Goal: Task Accomplishment & Management: Manage account settings

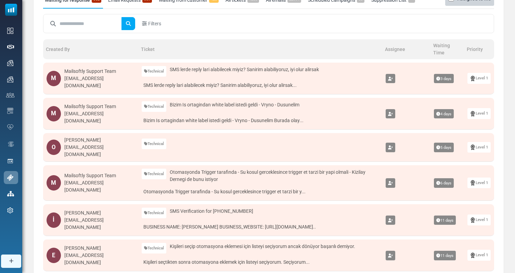
scroll to position [67, 0]
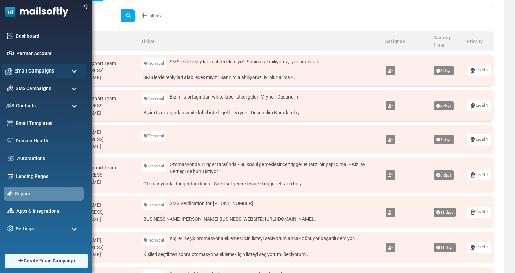
click at [58, 74] on div "Email Campaigns" at bounding box center [44, 71] width 84 height 15
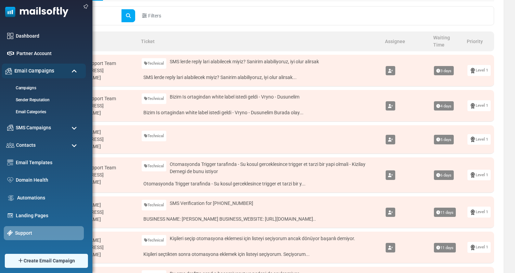
click at [58, 74] on div "Email Campaigns" at bounding box center [44, 71] width 84 height 15
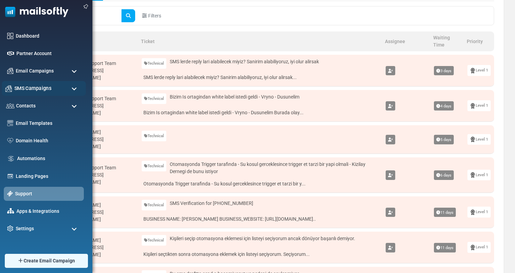
click at [52, 85] on div "SMS Campaigns" at bounding box center [44, 88] width 84 height 15
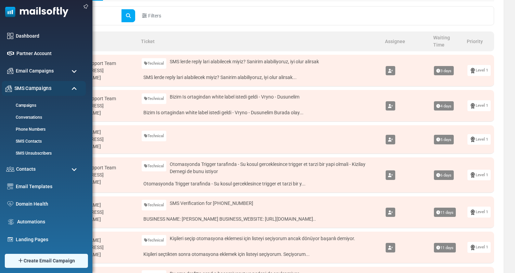
click at [52, 85] on div "SMS Campaigns" at bounding box center [44, 88] width 84 height 15
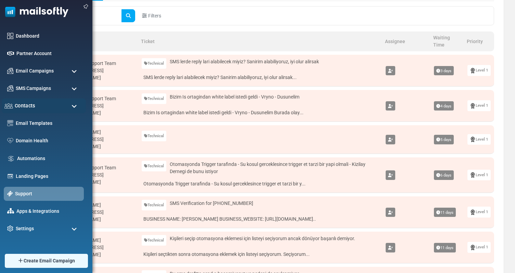
click at [62, 109] on div "Contacts" at bounding box center [44, 106] width 84 height 15
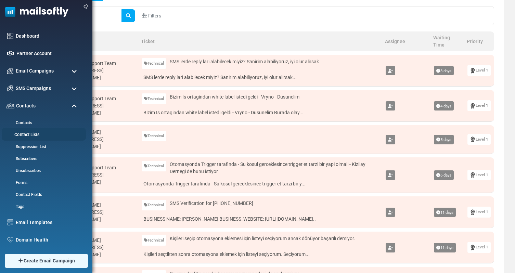
click at [29, 134] on link "Contact Lists" at bounding box center [43, 135] width 82 height 7
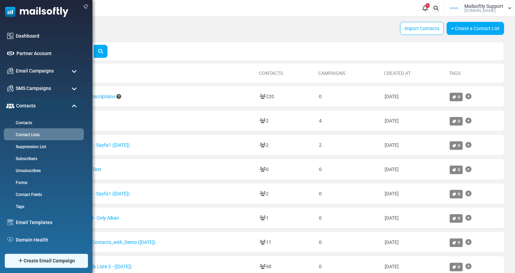
click at [73, 106] on span at bounding box center [74, 106] width 5 height 6
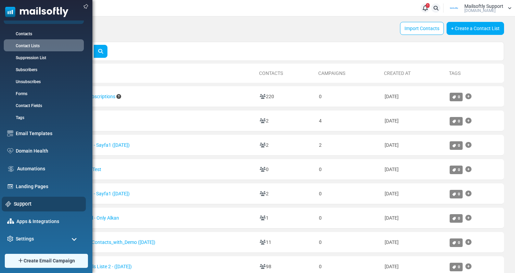
click at [27, 202] on link "Support" at bounding box center [48, 204] width 68 height 8
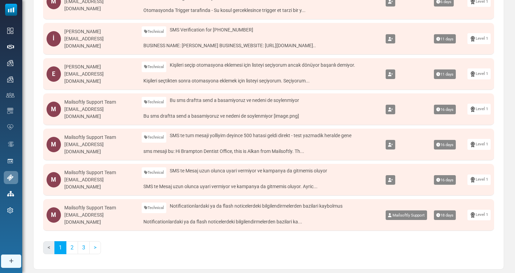
scroll to position [248, 0]
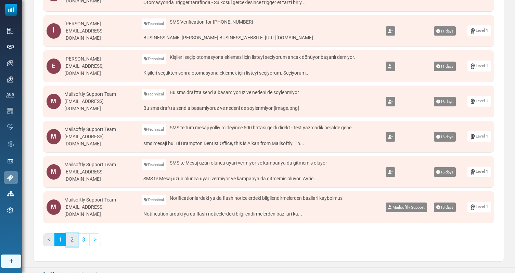
click at [73, 242] on link "2" at bounding box center [72, 240] width 12 height 13
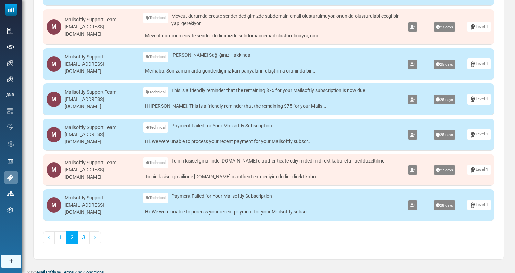
scroll to position [258, 0]
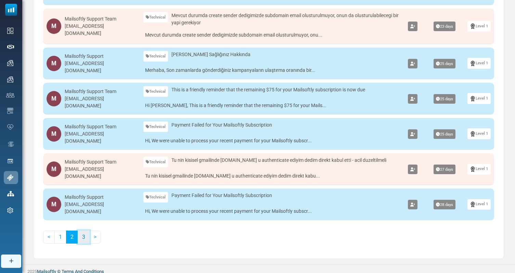
click at [83, 231] on link "3" at bounding box center [84, 237] width 12 height 13
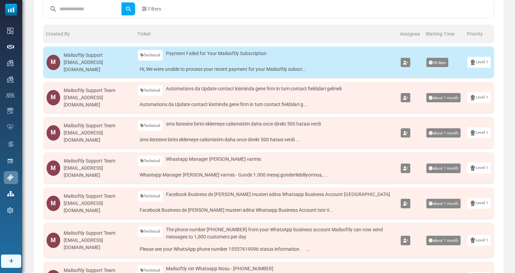
scroll to position [82, 0]
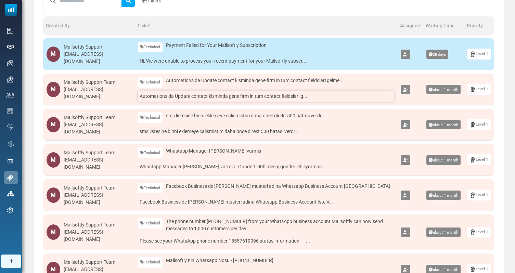
click at [226, 93] on link "Automations da Update contact kisminda gene firm in tum contact fieldslari g..." at bounding box center [266, 96] width 256 height 11
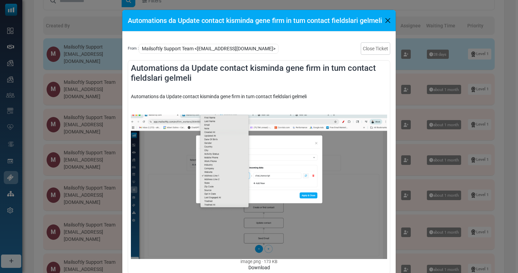
click at [414, 141] on div "Automations da Update contact kisminda gene firm in tum contact fieldslari gelm…" at bounding box center [259, 136] width 518 height 273
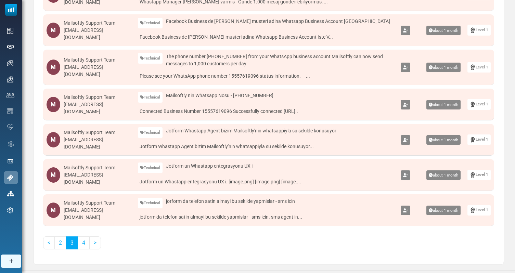
scroll to position [256, 0]
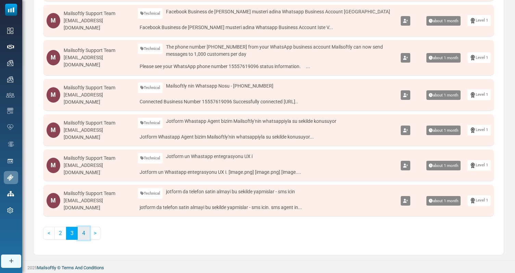
click at [83, 236] on link "4" at bounding box center [84, 233] width 12 height 13
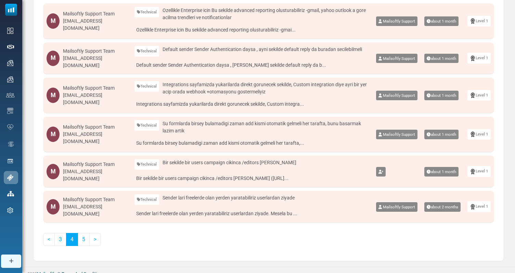
scroll to position [271, 0]
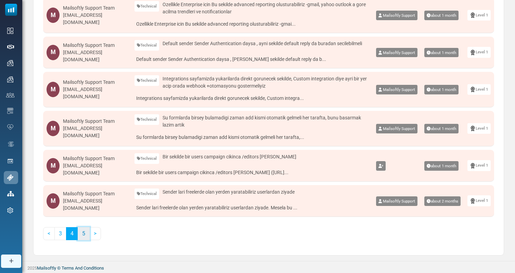
click at [82, 237] on link "5" at bounding box center [84, 233] width 12 height 13
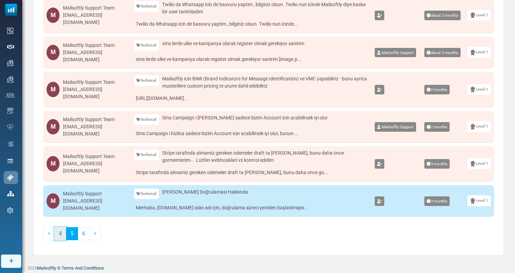
click at [58, 238] on link "4" at bounding box center [60, 233] width 12 height 13
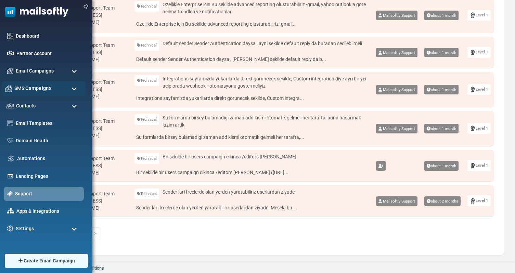
click at [51, 91] on span "SMS Campaigns" at bounding box center [32, 89] width 37 height 8
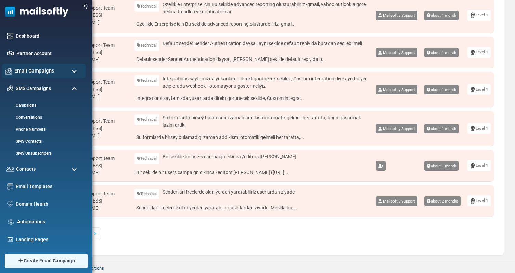
click at [62, 68] on div "Email Campaigns" at bounding box center [44, 71] width 84 height 15
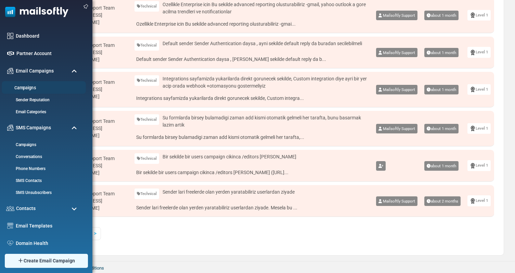
click at [28, 88] on link "Campaigns" at bounding box center [43, 88] width 82 height 7
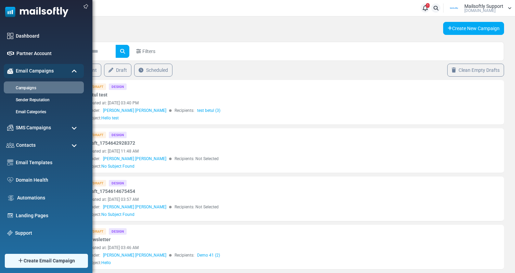
click at [76, 72] on span at bounding box center [74, 71] width 5 height 6
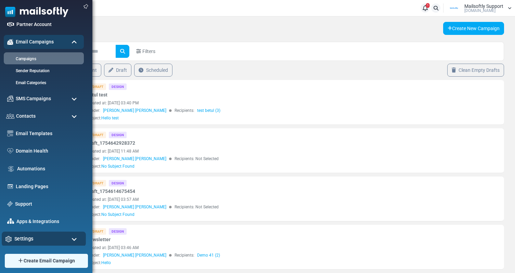
click at [39, 238] on div "Settings" at bounding box center [44, 239] width 84 height 15
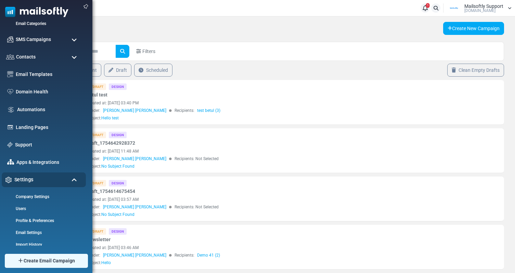
scroll to position [116, 0]
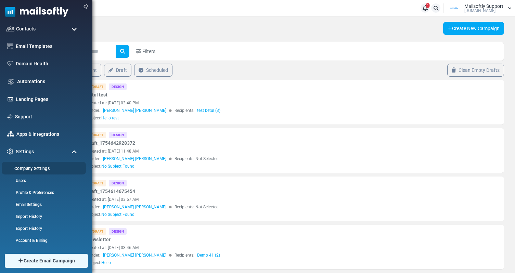
click at [48, 169] on link "Company Settings" at bounding box center [43, 168] width 82 height 7
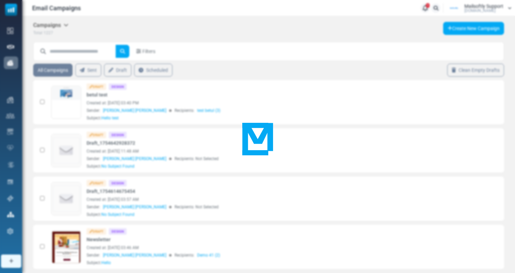
scroll to position [0, 0]
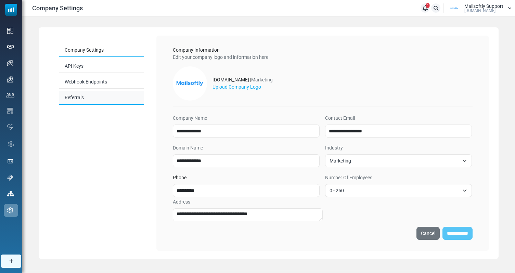
click at [81, 101] on link "Referrals" at bounding box center [101, 97] width 85 height 13
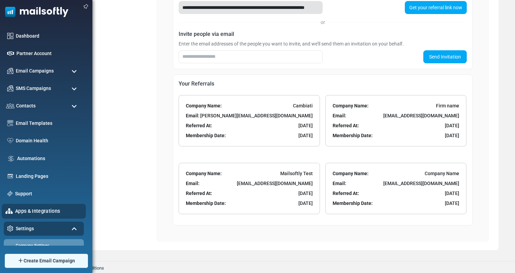
scroll to position [77, 0]
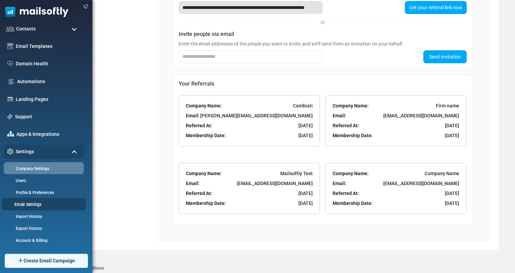
click at [31, 203] on link "Email Settings" at bounding box center [43, 204] width 82 height 7
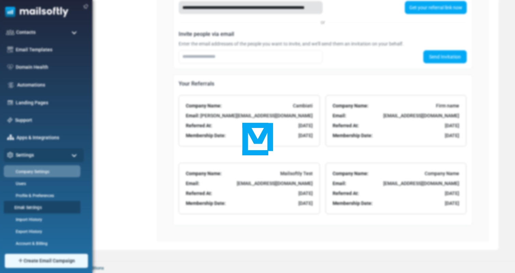
scroll to position [0, 0]
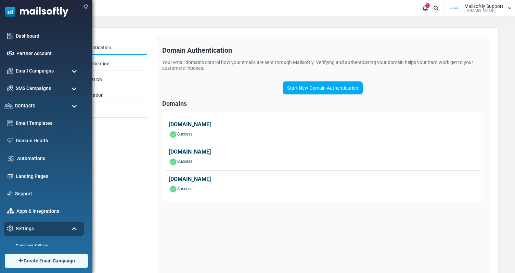
click at [69, 101] on div "Contacts" at bounding box center [44, 106] width 84 height 15
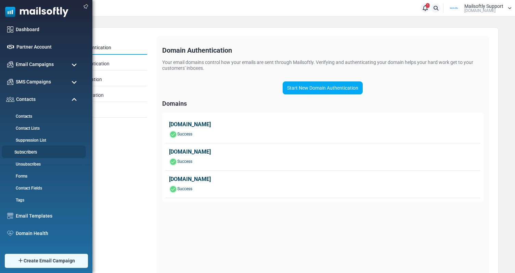
scroll to position [8, 0]
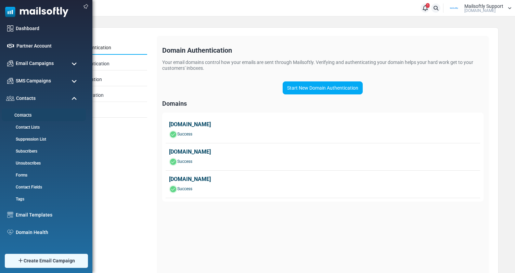
click at [26, 115] on link "Contacts" at bounding box center [43, 115] width 82 height 7
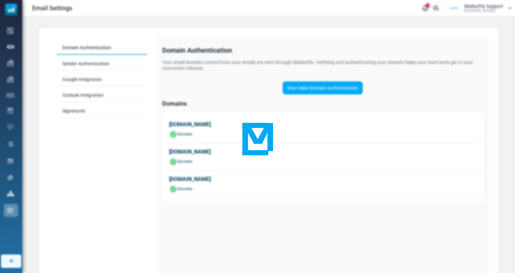
scroll to position [0, 0]
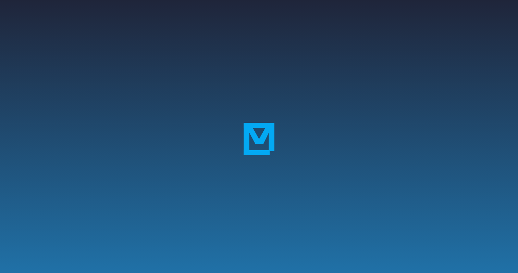
select select
type input "********"
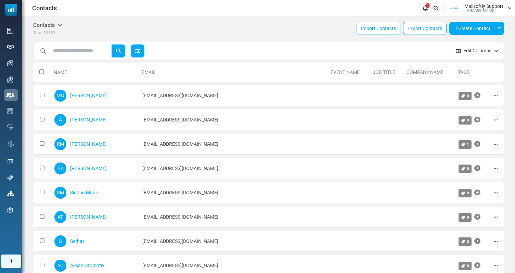
click at [136, 55] on link at bounding box center [138, 51] width 14 height 13
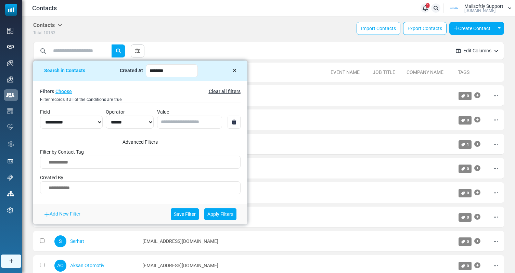
click at [237, 73] on icon at bounding box center [235, 70] width 4 height 5
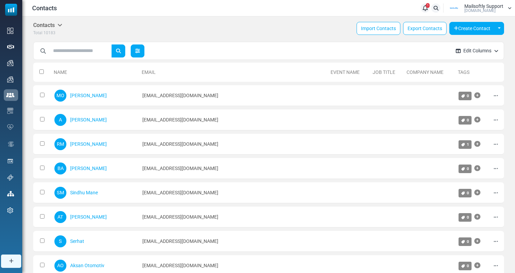
click at [144, 50] on link at bounding box center [138, 51] width 14 height 13
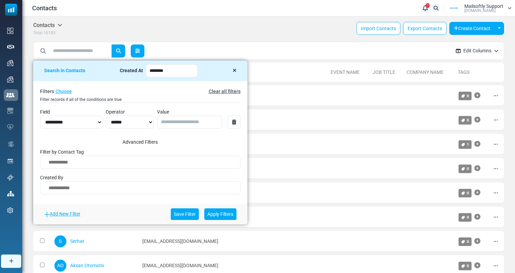
click at [144, 49] on link at bounding box center [138, 51] width 14 height 13
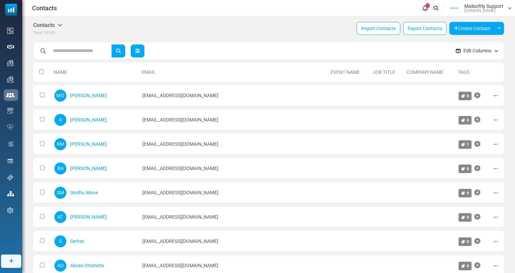
click at [143, 56] on link at bounding box center [138, 51] width 14 height 13
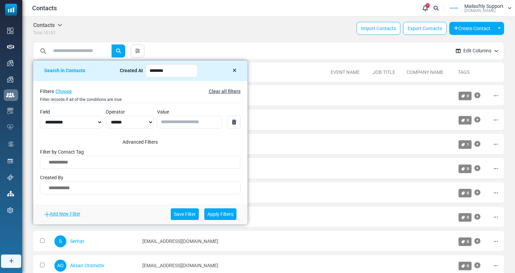
click at [237, 69] on icon at bounding box center [235, 70] width 4 height 5
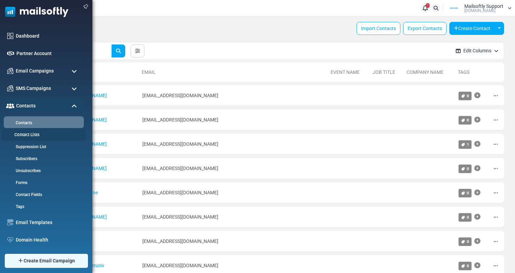
click at [37, 133] on link "Contact Lists" at bounding box center [43, 135] width 82 height 7
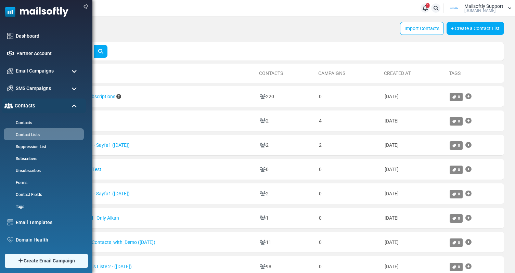
click at [66, 106] on div "Contacts" at bounding box center [44, 106] width 84 height 15
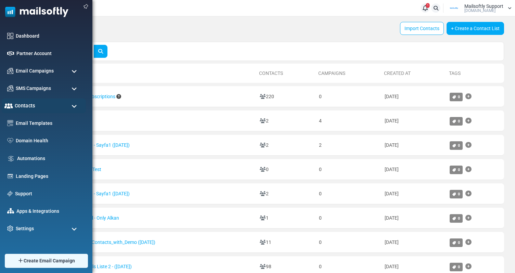
click at [68, 103] on div "Contacts" at bounding box center [44, 106] width 84 height 15
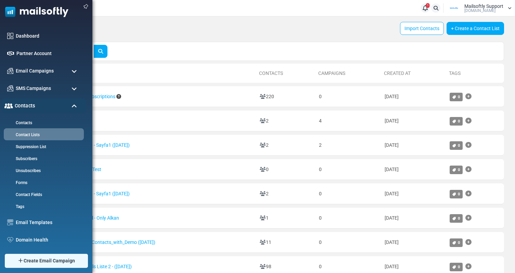
click at [68, 103] on div "Contacts" at bounding box center [44, 106] width 84 height 15
click at [59, 72] on div "Email Campaigns" at bounding box center [44, 71] width 84 height 15
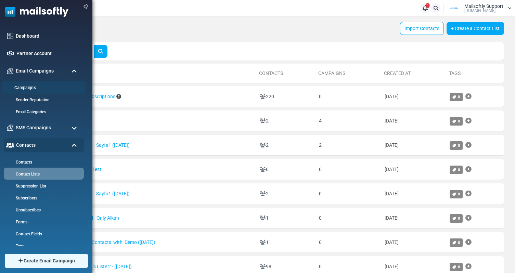
click at [30, 88] on link "Campaigns" at bounding box center [43, 88] width 82 height 7
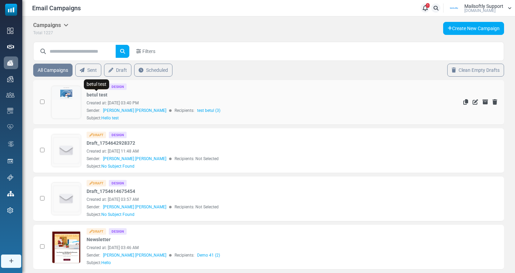
click at [101, 97] on link "betul test" at bounding box center [97, 94] width 21 height 7
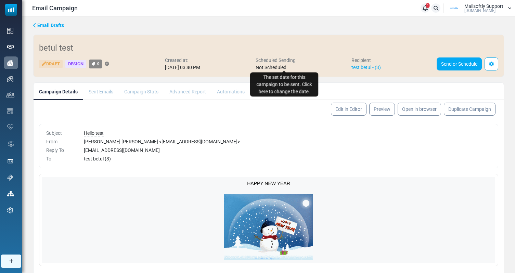
click at [287, 70] on span "Not Scheduled" at bounding box center [271, 67] width 31 height 5
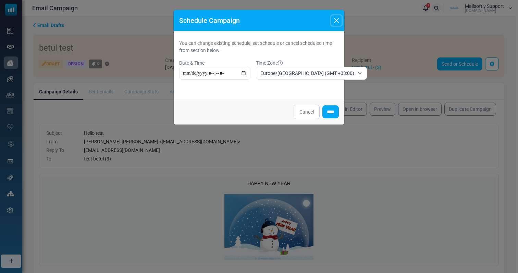
click at [341, 20] on button "Close" at bounding box center [336, 20] width 10 height 10
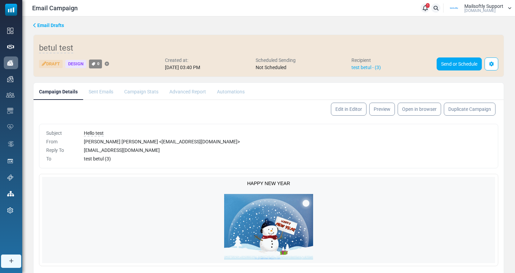
scroll to position [46, 0]
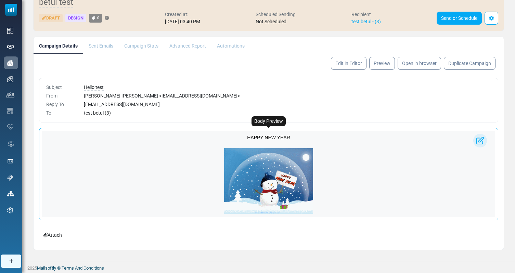
click at [264, 161] on img at bounding box center [268, 181] width 89 height 66
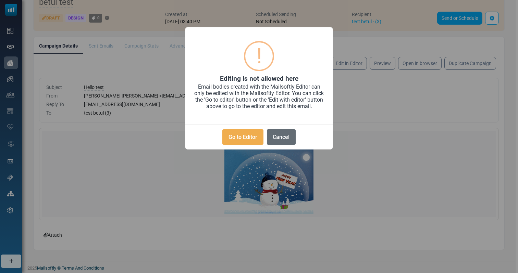
click at [288, 137] on button "Cancel" at bounding box center [281, 136] width 29 height 15
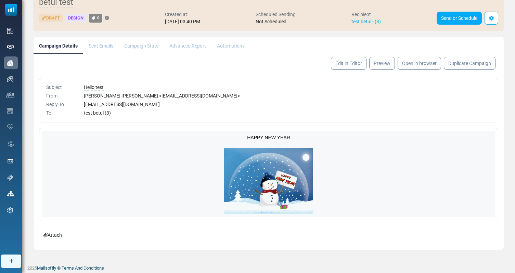
scroll to position [0, 0]
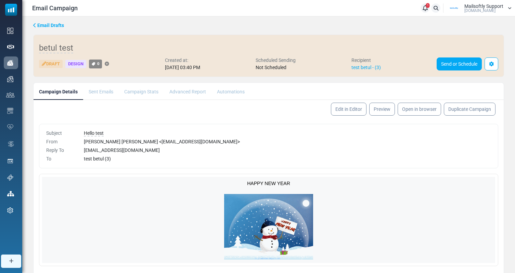
click at [35, 26] on icon at bounding box center [34, 25] width 3 height 5
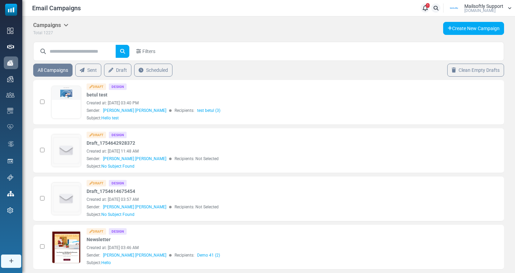
click at [426, 8] on icon at bounding box center [425, 8] width 5 height 0
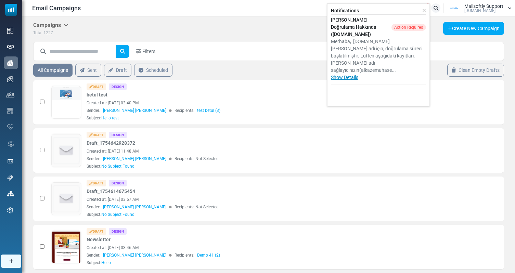
click at [345, 75] on link "Show Details" at bounding box center [344, 77] width 27 height 5
click at [426, 12] on icon at bounding box center [425, 10] width 4 height 5
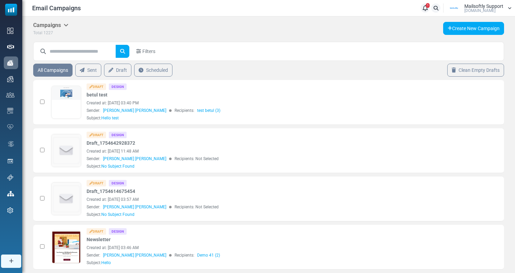
click at [436, 7] on icon at bounding box center [436, 8] width 5 height 5
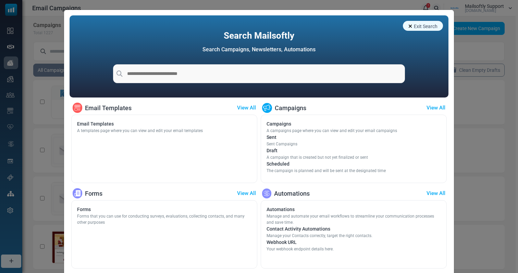
click at [278, 124] on link "Campaigns" at bounding box center [331, 124] width 130 height 7
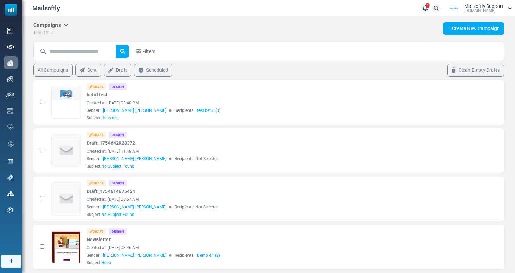
click at [436, 12] on link at bounding box center [435, 7] width 9 height 9
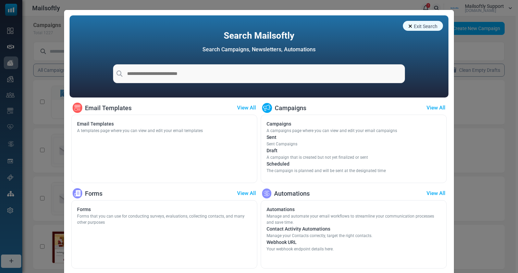
scroll to position [29, 0]
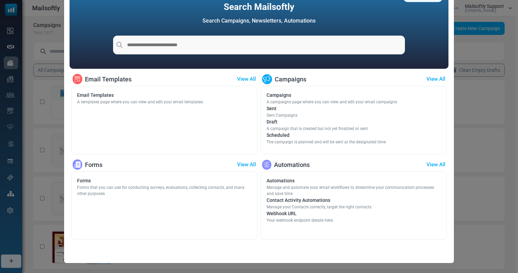
click at [285, 179] on link "Automations" at bounding box center [353, 180] width 174 height 7
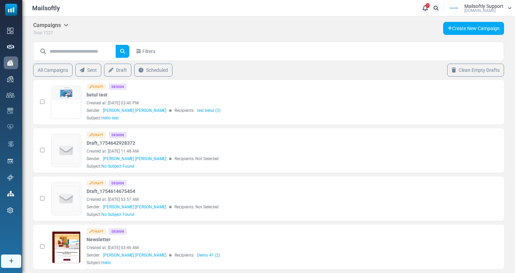
click at [438, 9] on link at bounding box center [435, 7] width 9 height 9
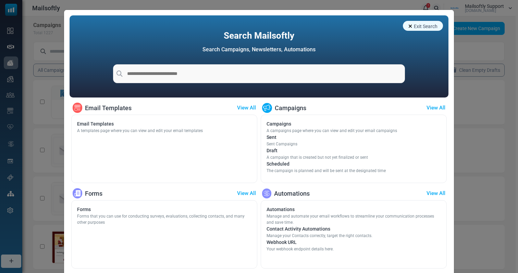
click at [280, 244] on link "Webhook URL" at bounding box center [299, 242] width 67 height 7
click at [422, 28] on span "Exit Search" at bounding box center [426, 26] width 24 height 5
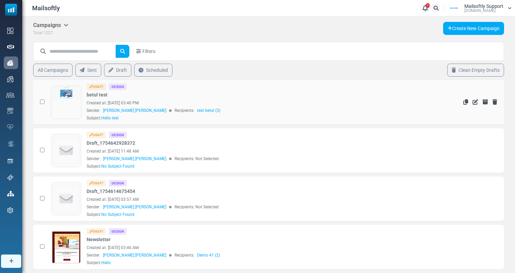
scroll to position [18, 0]
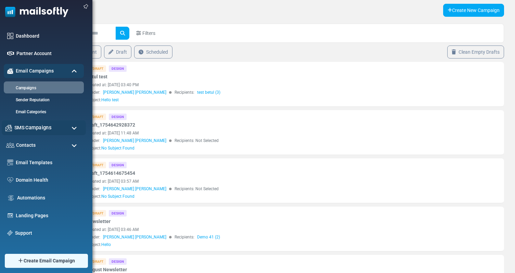
click at [55, 125] on div "SMS Campaigns" at bounding box center [44, 128] width 84 height 15
click at [25, 194] on link "Automations" at bounding box center [49, 198] width 66 height 8
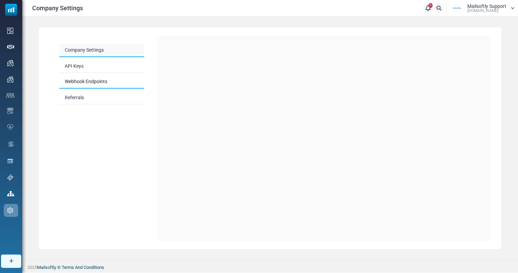
click at [90, 56] on link "Company Settings" at bounding box center [101, 50] width 85 height 13
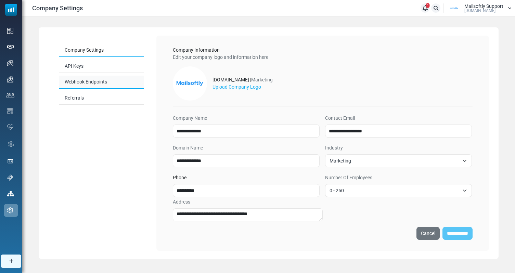
click at [81, 86] on link "Webhook Endpoints" at bounding box center [101, 82] width 85 height 13
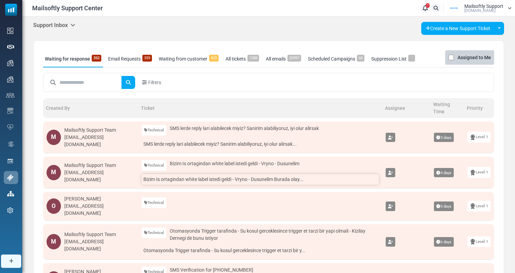
click at [233, 182] on link "Bizim Is ortagindan white label istedi geldi - Vryno - Dusunelim Burada olay..." at bounding box center [260, 179] width 237 height 11
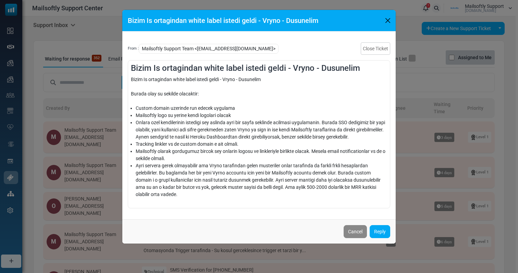
drag, startPoint x: 171, startPoint y: 156, endPoint x: 225, endPoint y: 156, distance: 53.8
click at [225, 156] on li "Mailsoftly olarak gordugumuz bircok sey onlarin logosu ve linkleriyle birlikte …" at bounding box center [261, 155] width 251 height 14
drag, startPoint x: 213, startPoint y: 162, endPoint x: 212, endPoint y: 152, distance: 9.3
click at [212, 152] on li "Mailsoftly olarak gordugumuz bircok sey onlarin logosu ve linkleriyle birlikte …" at bounding box center [261, 155] width 251 height 14
click at [214, 159] on li "Mailsoftly olarak gordugumuz bircok sey onlarin logosu ve linkleriyle birlikte …" at bounding box center [261, 155] width 251 height 14
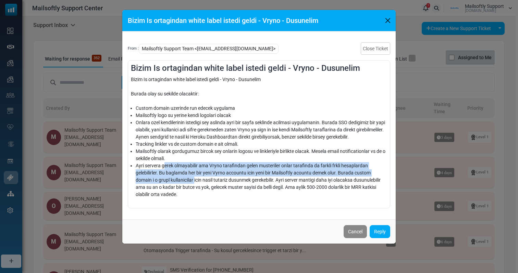
drag, startPoint x: 163, startPoint y: 165, endPoint x: 195, endPoint y: 179, distance: 34.2
click at [195, 179] on li "Ayri servera gerek olmayabilir ama Vryno tarafindan gelen musteriler onlar tara…" at bounding box center [261, 180] width 251 height 36
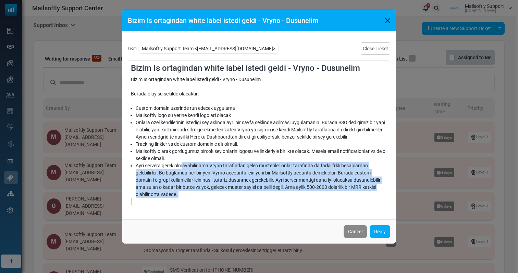
drag, startPoint x: 190, startPoint y: 202, endPoint x: 181, endPoint y: 169, distance: 34.2
click at [181, 169] on div "Bizim Is ortagindan white label istedi geldi - Vryno - Dusunelim Burada olay su…" at bounding box center [259, 140] width 256 height 129
click at [219, 182] on li "Ayri servera gerek olmayabilir ama Vryno tarafindan gelen musteriler onlar tara…" at bounding box center [261, 180] width 251 height 36
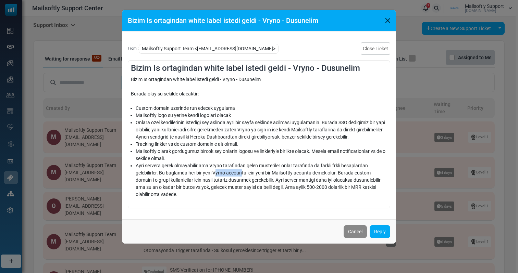
drag, startPoint x: 216, startPoint y: 173, endPoint x: 243, endPoint y: 173, distance: 26.7
click at [243, 173] on li "Ayri servera gerek olmayabilir ama Vryno tarafindan gelen musteriler onlar tara…" at bounding box center [261, 180] width 251 height 36
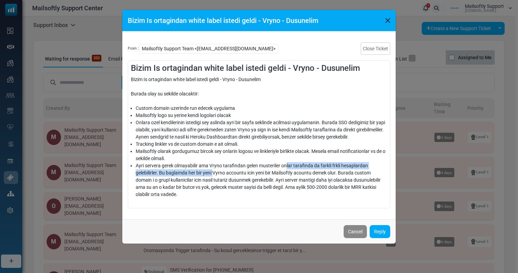
drag, startPoint x: 287, startPoint y: 167, endPoint x: 214, endPoint y: 175, distance: 73.0
click at [214, 175] on li "Ayri servera gerek olmayabilir ama Vryno tarafindan gelen musteriler onlar tara…" at bounding box center [261, 180] width 251 height 36
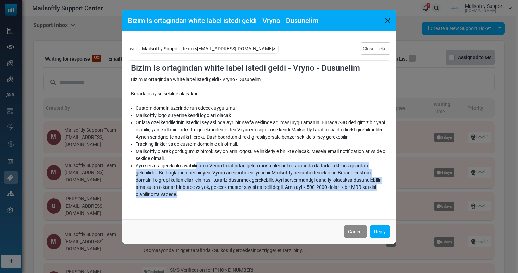
drag, startPoint x: 259, startPoint y: 198, endPoint x: 196, endPoint y: 162, distance: 71.6
click at [196, 162] on li "Ayri servera gerek olmayabilir ama Vryno tarafindan gelen musteriler onlar tara…" at bounding box center [261, 180] width 251 height 36
click at [196, 163] on li "Ayri servera gerek olmayabilir ama Vryno tarafindan gelen musteriler onlar tara…" at bounding box center [261, 180] width 251 height 36
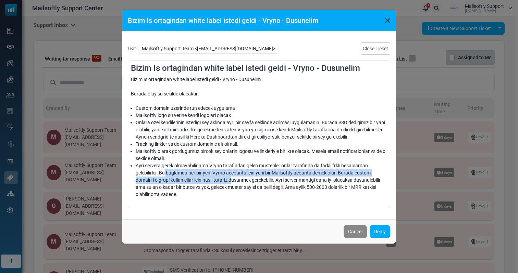
drag, startPoint x: 164, startPoint y: 172, endPoint x: 232, endPoint y: 183, distance: 68.7
click at [232, 183] on li "Ayri servera gerek olmayabilir ama Vryno tarafindan gelen musteriler onlar tara…" at bounding box center [261, 180] width 251 height 36
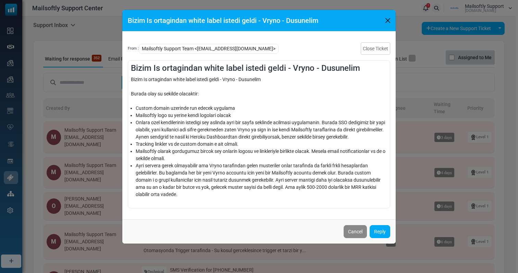
click at [228, 196] on li "Ayri servera gerek olmayabilir ama Vryno tarafindan gelen musteriler onlar tara…" at bounding box center [261, 180] width 251 height 36
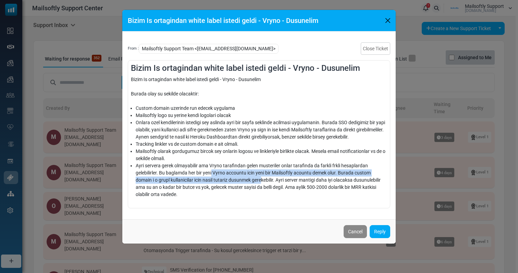
drag, startPoint x: 213, startPoint y: 174, endPoint x: 264, endPoint y: 181, distance: 52.3
click at [264, 180] on li "Ayri servera gerek olmayabilir ama Vryno tarafindan gelen musteriler onlar tara…" at bounding box center [261, 180] width 251 height 36
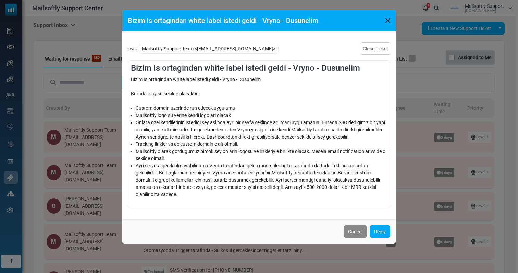
click at [277, 178] on li "Ayri servera gerek olmayabilir ama Vryno tarafindan gelen musteriler onlar tara…" at bounding box center [261, 180] width 251 height 36
drag, startPoint x: 141, startPoint y: 182, endPoint x: 187, endPoint y: 183, distance: 45.5
click at [187, 183] on li "Ayri servera gerek olmayabilir ama Vryno tarafindan gelen musteriler onlar tara…" at bounding box center [261, 180] width 251 height 36
click at [198, 190] on li "Ayri servera gerek olmayabilir ama Vryno tarafindan gelen musteriler onlar tara…" at bounding box center [261, 180] width 251 height 36
drag, startPoint x: 198, startPoint y: 182, endPoint x: 275, endPoint y: 185, distance: 77.4
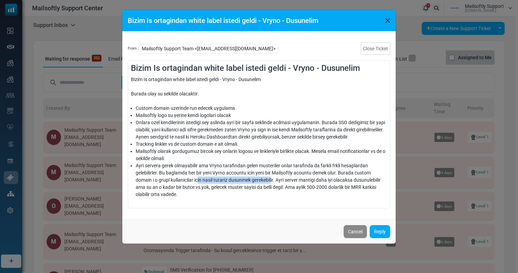
click at [275, 184] on li "Ayri servera gerek olmayabilir ama Vryno tarafindan gelen musteriler onlar tara…" at bounding box center [261, 180] width 251 height 36
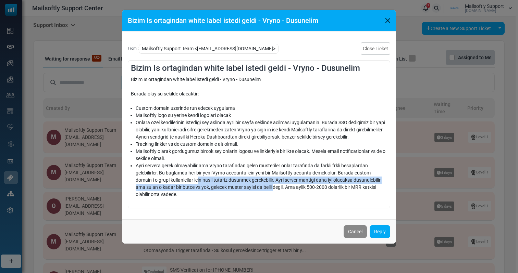
click at [275, 185] on li "Ayri servera gerek olmayabilir ama Vryno tarafindan gelen musteriler onlar tara…" at bounding box center [261, 180] width 251 height 36
drag, startPoint x: 275, startPoint y: 185, endPoint x: 269, endPoint y: 182, distance: 5.9
click at [269, 182] on li "Ayri servera gerek olmayabilir ama Vryno tarafindan gelen musteriler onlar tara…" at bounding box center [261, 180] width 251 height 36
click at [262, 191] on li "Ayri servera gerek olmayabilir ama Vryno tarafindan gelen musteriler onlar tara…" at bounding box center [261, 180] width 251 height 36
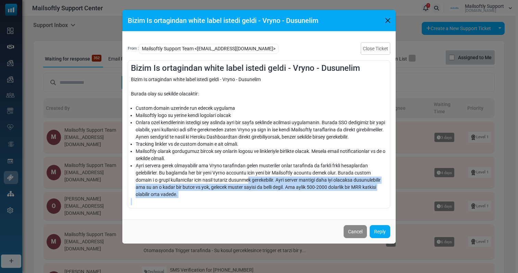
drag, startPoint x: 249, startPoint y: 202, endPoint x: 250, endPoint y: 177, distance: 25.0
click at [250, 177] on div "Bizim Is ortagindan white label istedi geldi - Vryno - Dusunelim Burada olay su…" at bounding box center [259, 140] width 256 height 129
click at [348, 232] on button "Cancel" at bounding box center [354, 231] width 23 height 13
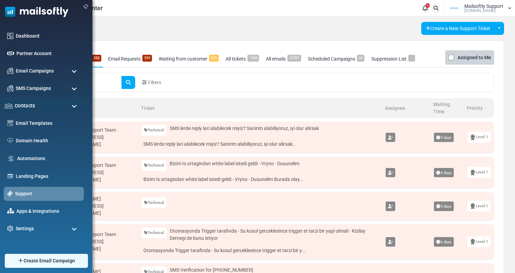
click at [36, 104] on div "Contacts" at bounding box center [44, 106] width 84 height 15
click at [62, 92] on div "SMS Campaigns" at bounding box center [44, 88] width 84 height 15
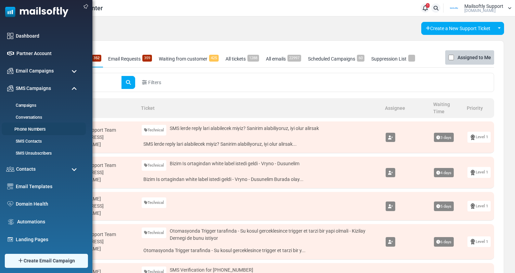
click at [33, 130] on link "Phone Numbers" at bounding box center [43, 129] width 82 height 7
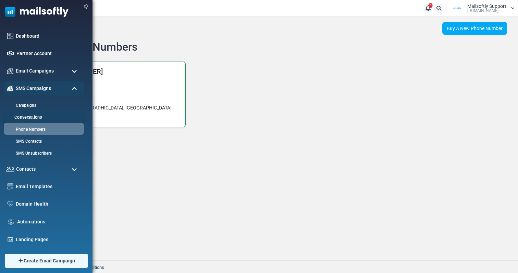
click at [30, 115] on link "Conversations" at bounding box center [43, 117] width 82 height 7
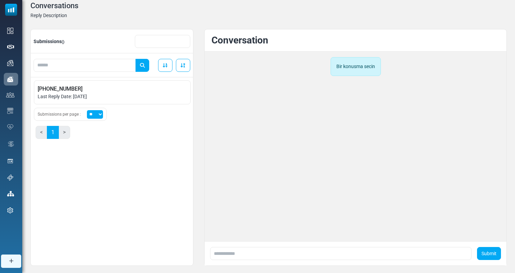
scroll to position [38, 0]
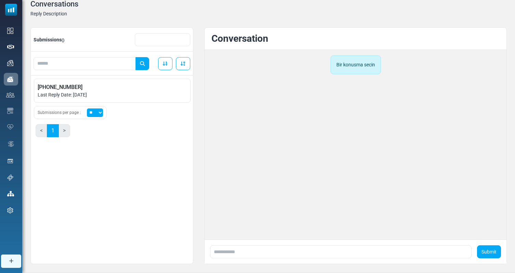
drag, startPoint x: 335, startPoint y: 65, endPoint x: 347, endPoint y: 65, distance: 11.6
click at [338, 65] on div "Bir konusma secin" at bounding box center [356, 64] width 50 height 19
drag, startPoint x: 377, startPoint y: 65, endPoint x: 336, endPoint y: 66, distance: 41.8
click at [336, 66] on div "Bir konusma secin" at bounding box center [356, 64] width 50 height 19
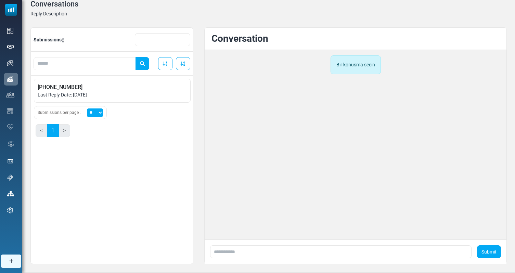
drag, startPoint x: 336, startPoint y: 66, endPoint x: 366, endPoint y: 66, distance: 30.1
click at [337, 66] on div "Bir konusma secin" at bounding box center [356, 64] width 50 height 19
drag, startPoint x: 376, startPoint y: 66, endPoint x: 329, endPoint y: 66, distance: 46.9
click at [329, 66] on div "Bir konusma secin" at bounding box center [355, 67] width 291 height 24
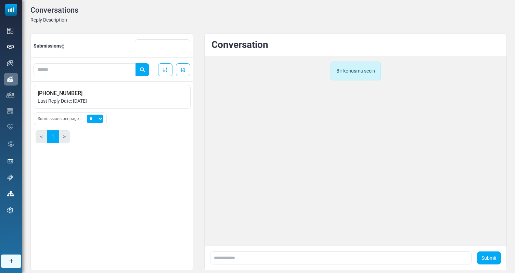
scroll to position [28, 0]
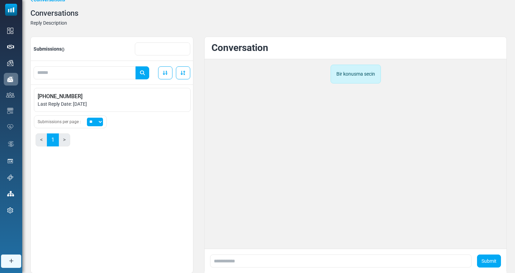
click at [362, 81] on div "Bir konusma secin" at bounding box center [356, 74] width 50 height 19
click at [76, 97] on span "[PHONE_NUMBER]" at bounding box center [112, 96] width 149 height 8
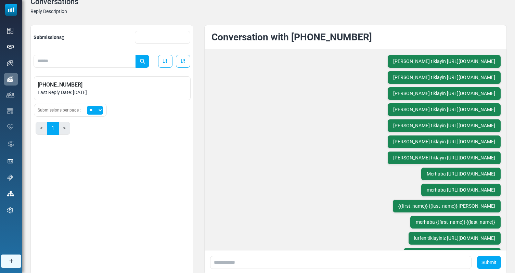
scroll to position [0, 0]
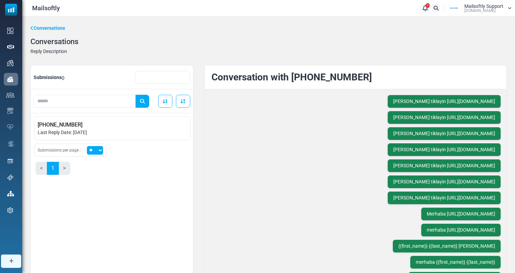
click at [54, 28] on link "Conversations" at bounding box center [47, 28] width 35 height 7
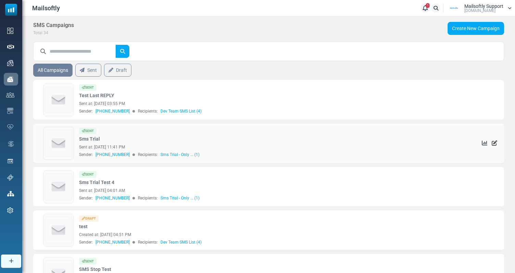
scroll to position [9, 0]
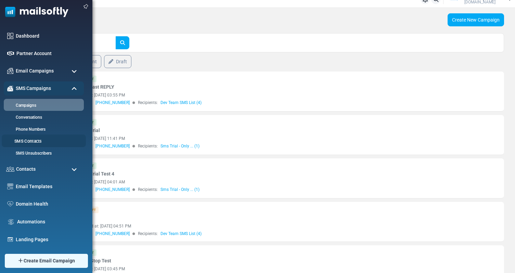
click at [40, 143] on link "SMS Contacts" at bounding box center [43, 141] width 82 height 7
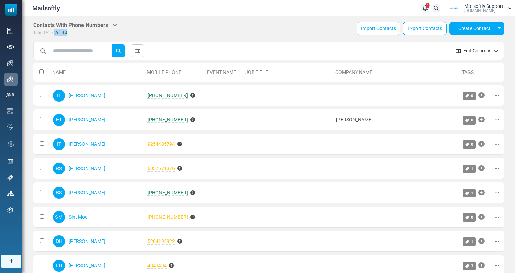
drag, startPoint x: 55, startPoint y: 33, endPoint x: 73, endPoint y: 33, distance: 18.1
click at [73, 33] on div "Total 153 / Valid 4" at bounding box center [75, 32] width 84 height 7
drag, startPoint x: 72, startPoint y: 33, endPoint x: 55, endPoint y: 33, distance: 16.8
click at [55, 33] on div "Total 153 / Valid 4" at bounding box center [75, 32] width 84 height 7
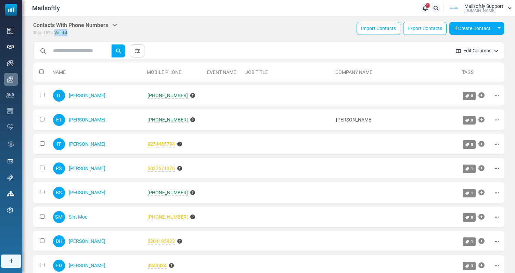
click at [55, 33] on span "Valid" at bounding box center [59, 32] width 10 height 5
drag, startPoint x: 55, startPoint y: 33, endPoint x: 69, endPoint y: 32, distance: 14.1
click at [69, 32] on div "Total 153 / Valid 4" at bounding box center [75, 32] width 84 height 7
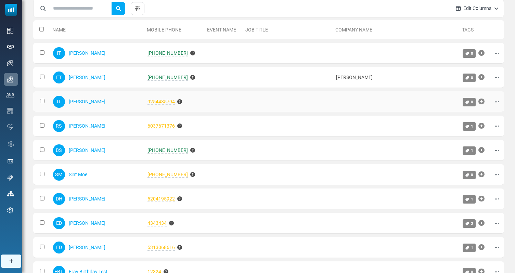
scroll to position [43, 0]
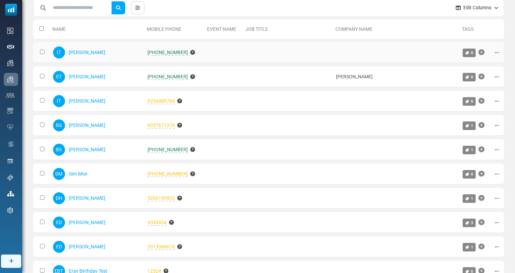
click at [496, 53] on icon at bounding box center [497, 52] width 4 height 5
click at [465, 66] on link "Edit" at bounding box center [472, 69] width 58 height 12
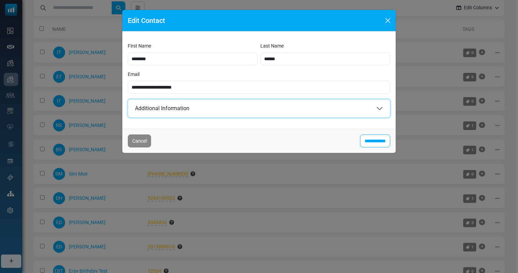
click at [255, 111] on button "Additional Information" at bounding box center [259, 109] width 262 height 18
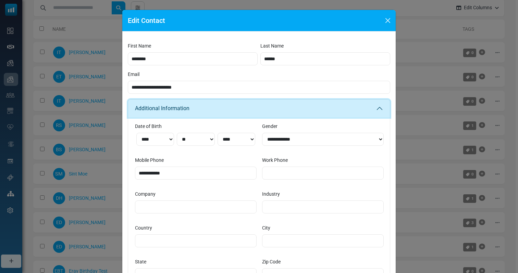
click at [254, 110] on button "Additional Information" at bounding box center [259, 109] width 262 height 18
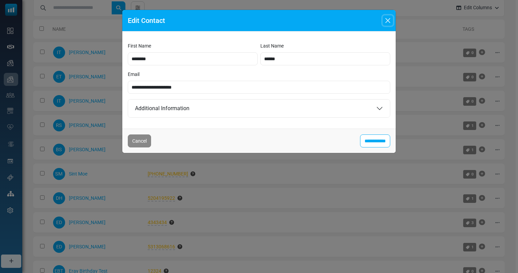
click at [388, 21] on button "Close" at bounding box center [387, 20] width 10 height 10
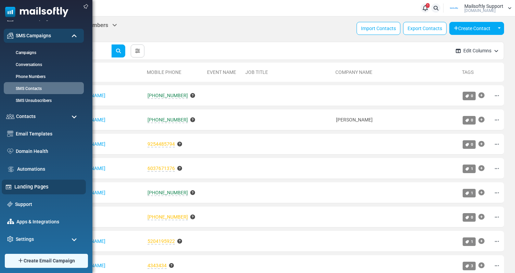
scroll to position [53, 0]
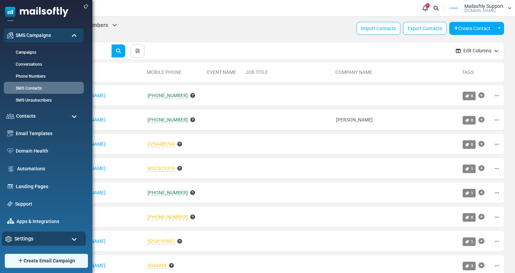
click at [40, 240] on div "Settings" at bounding box center [44, 239] width 84 height 15
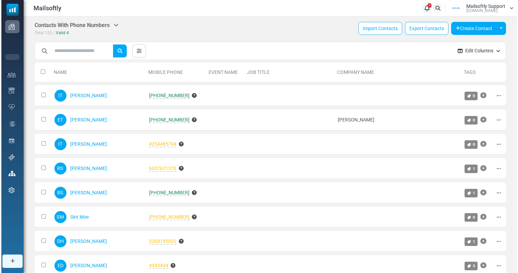
scroll to position [0, 0]
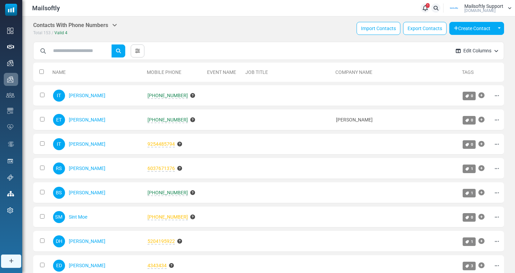
click at [434, 9] on icon at bounding box center [436, 8] width 5 height 5
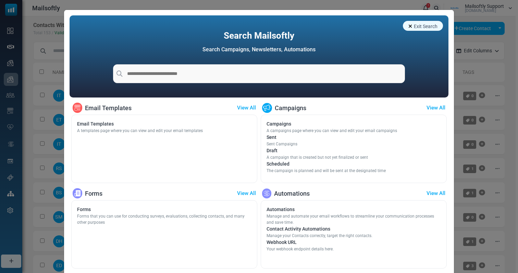
click at [286, 76] on input "text" at bounding box center [259, 73] width 292 height 19
type input "**********"
click at [59, 53] on div "Exit Search Search Mailsoftly Search Campaigns, Newsletters, Automations Email …" at bounding box center [259, 136] width 518 height 273
